Goal: Navigation & Orientation: Find specific page/section

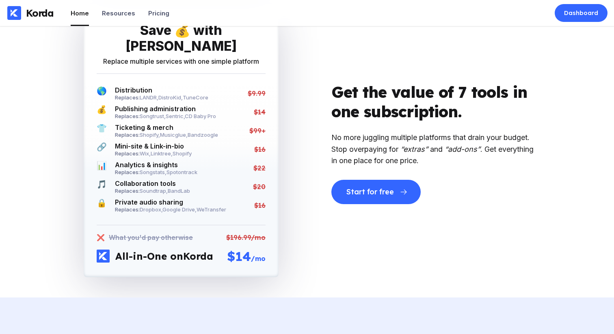
scroll to position [1393, 0]
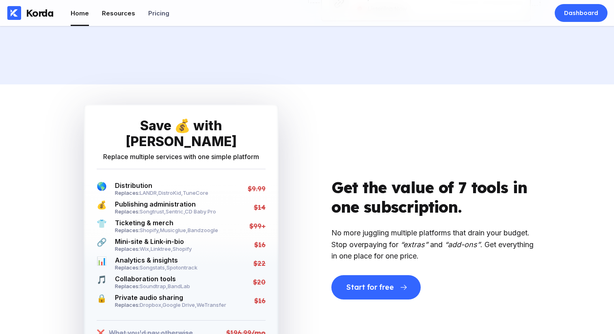
click at [106, 12] on div "Resources" at bounding box center [118, 13] width 33 height 8
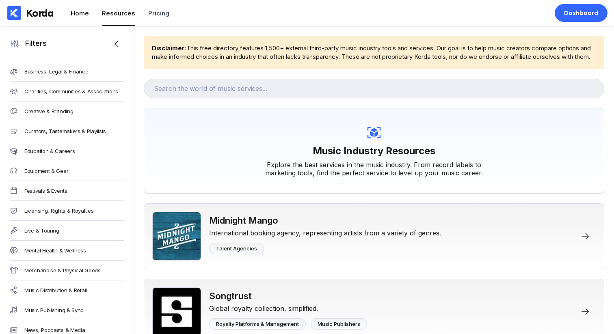
click at [83, 16] on div "Home" at bounding box center [80, 13] width 18 height 8
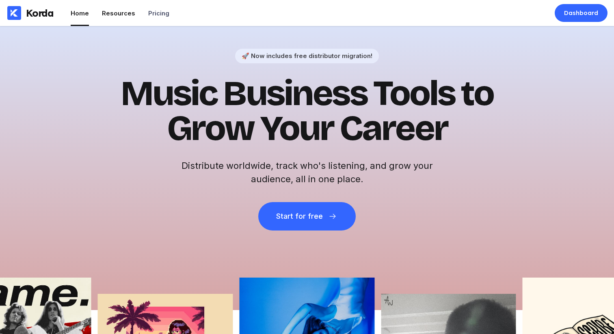
click at [107, 16] on div "Resources" at bounding box center [118, 13] width 33 height 8
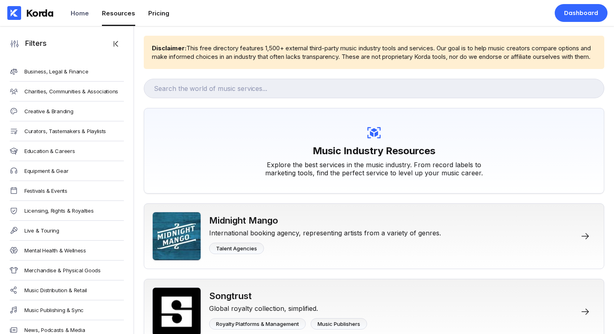
click at [162, 16] on div "Pricing" at bounding box center [158, 13] width 21 height 8
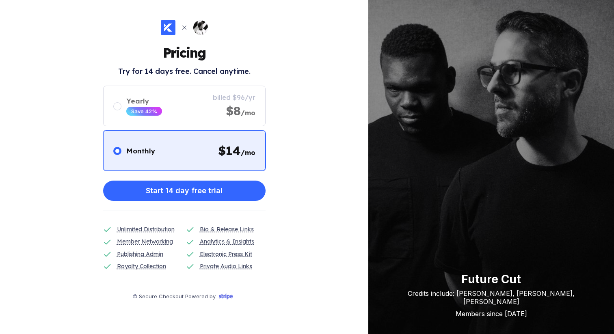
drag, startPoint x: 84, startPoint y: 157, endPoint x: 195, endPoint y: 0, distance: 192.1
click at [85, 156] on div "Pricing Try for 14 days free. Cancel anytime. Monthly $ 14 /mo Yearly Save 42% …" at bounding box center [184, 167] width 369 height 334
